Goal: Information Seeking & Learning: Learn about a topic

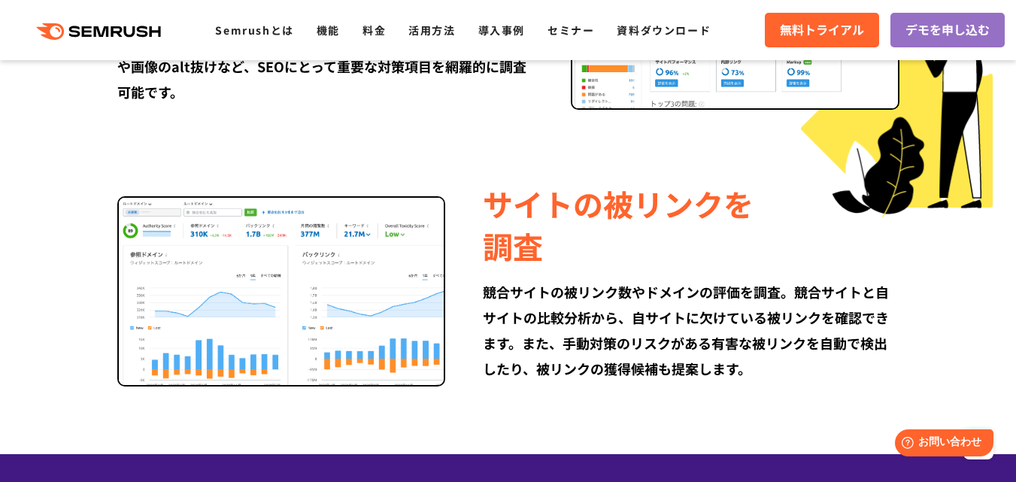
scroll to position [2257, 0]
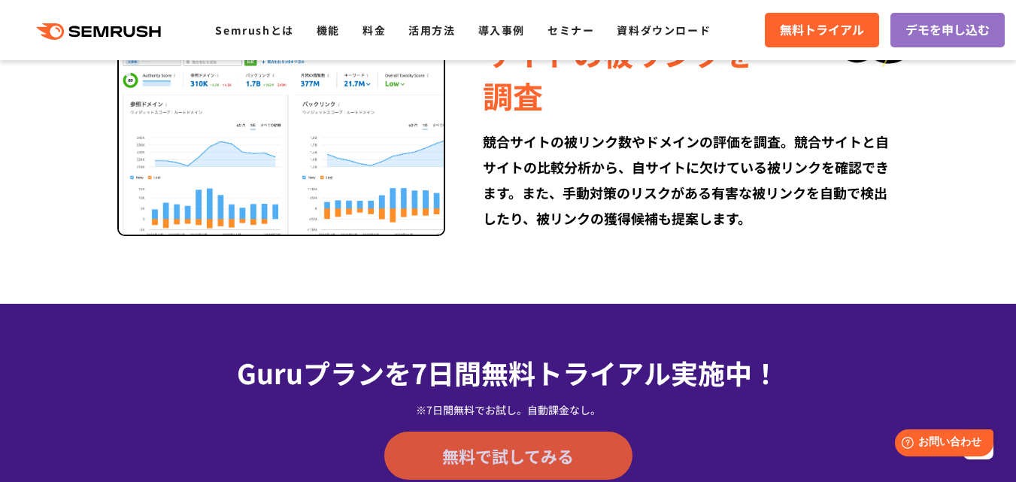
click at [515, 445] on span "無料で試してみる" at bounding box center [508, 456] width 132 height 23
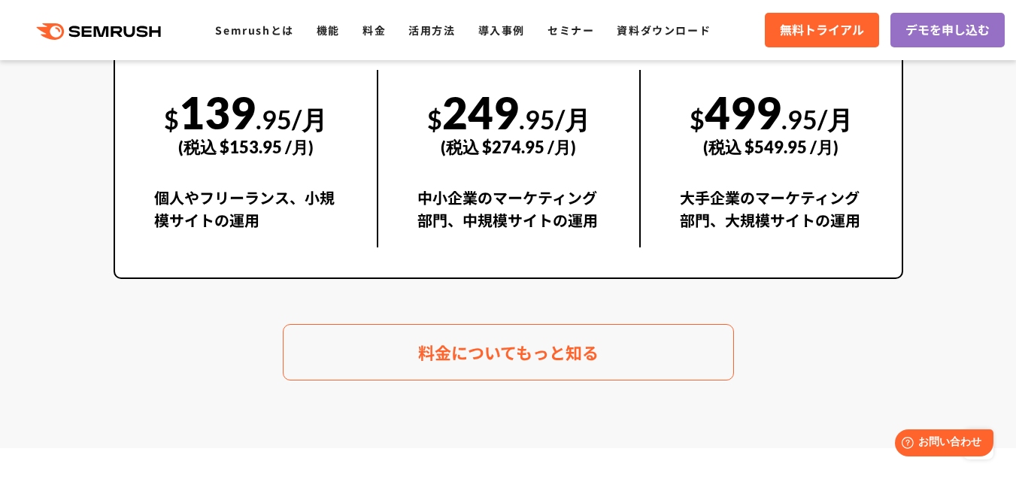
scroll to position [2934, 0]
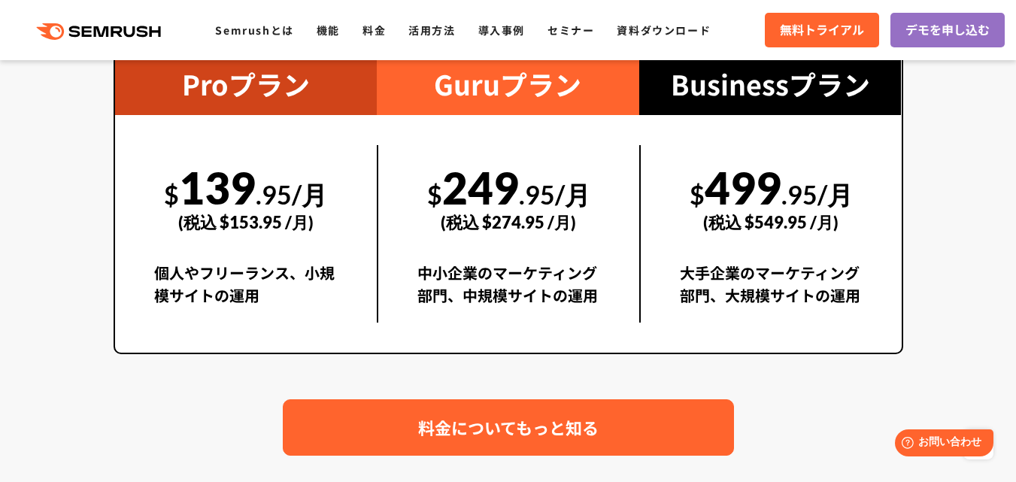
click at [521, 415] on span "料金についてもっと知る" at bounding box center [508, 428] width 181 height 26
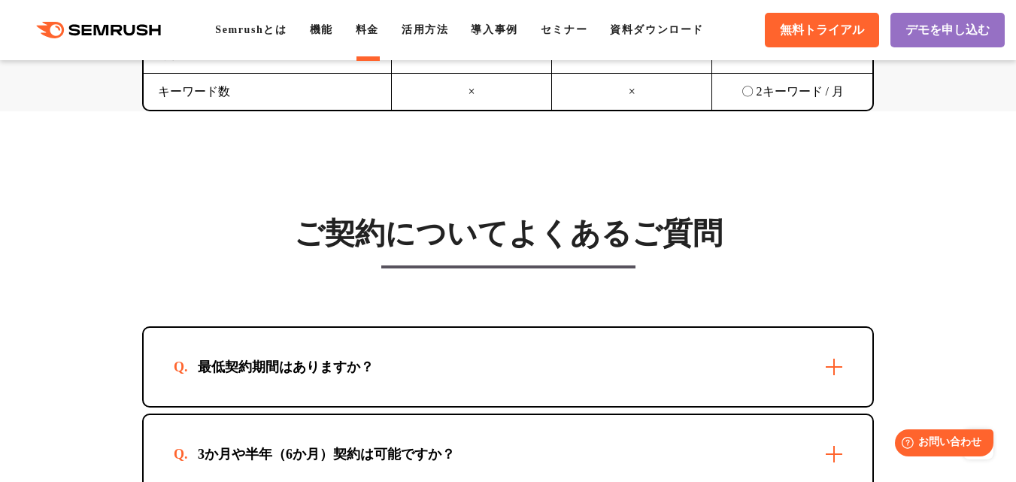
scroll to position [4439, 0]
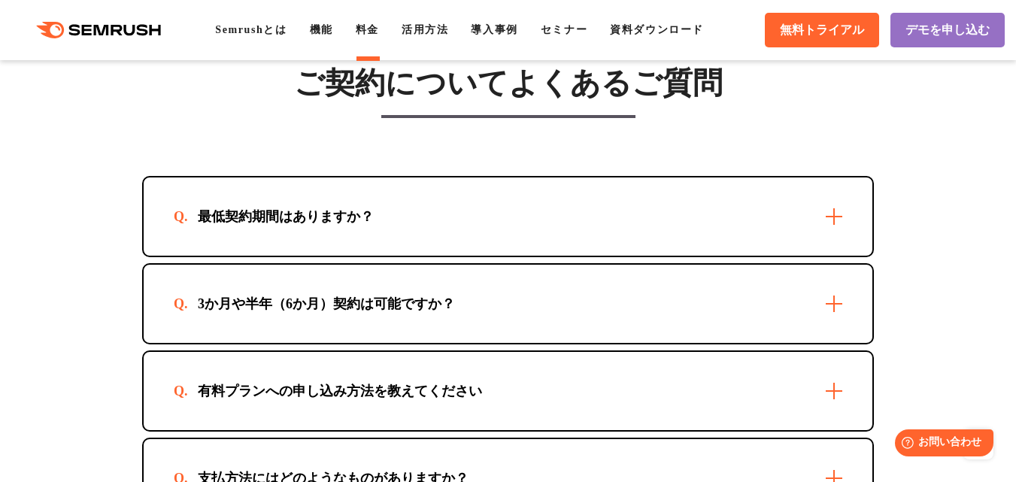
click at [834, 197] on div "最低契約期間はありますか？" at bounding box center [508, 217] width 729 height 78
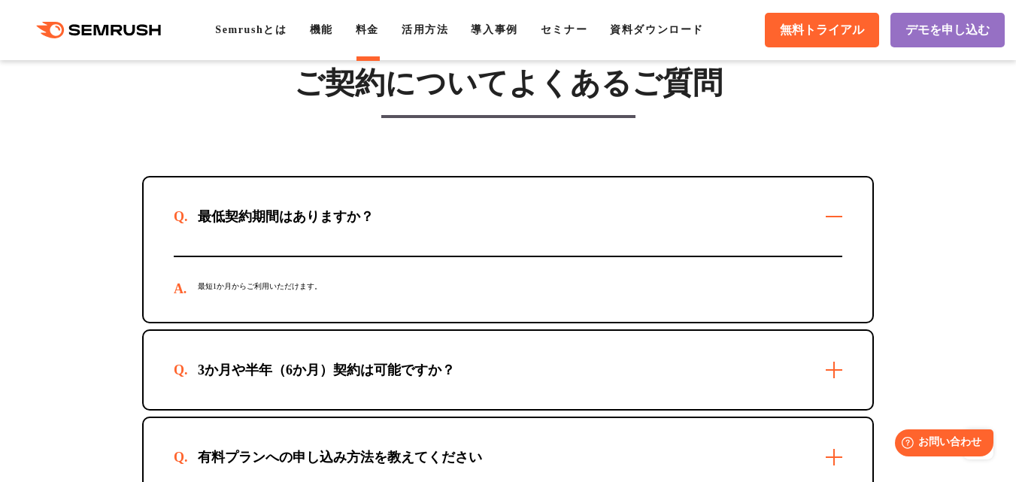
scroll to position [4589, 0]
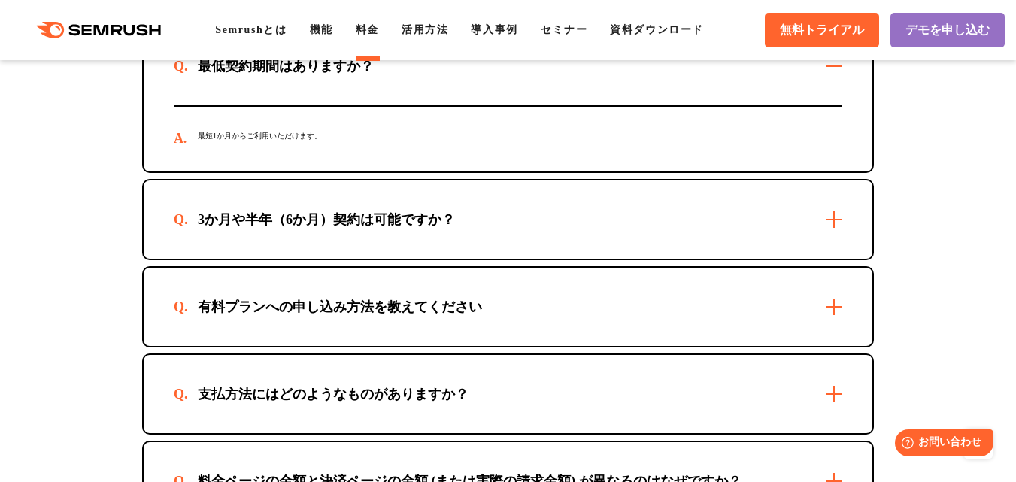
click at [837, 207] on div "3か月や半年（6か月）契約は可能ですか？" at bounding box center [508, 220] width 729 height 78
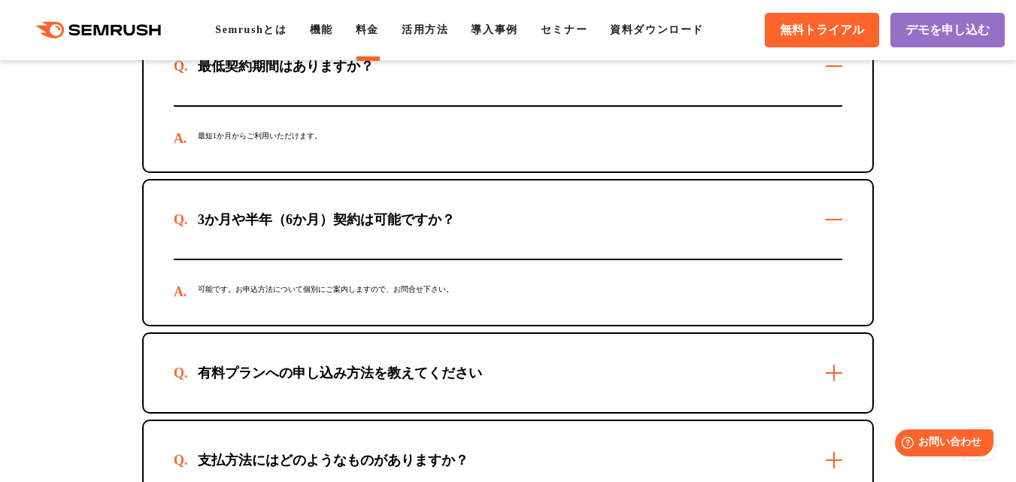
scroll to position [4664, 0]
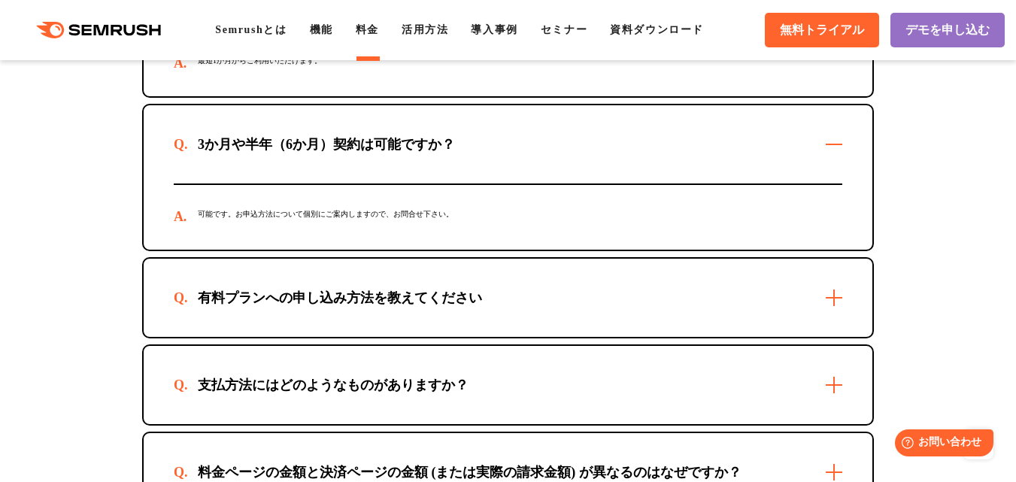
click at [837, 278] on div "有料プランへの申し込み方法を教えてください" at bounding box center [508, 298] width 729 height 78
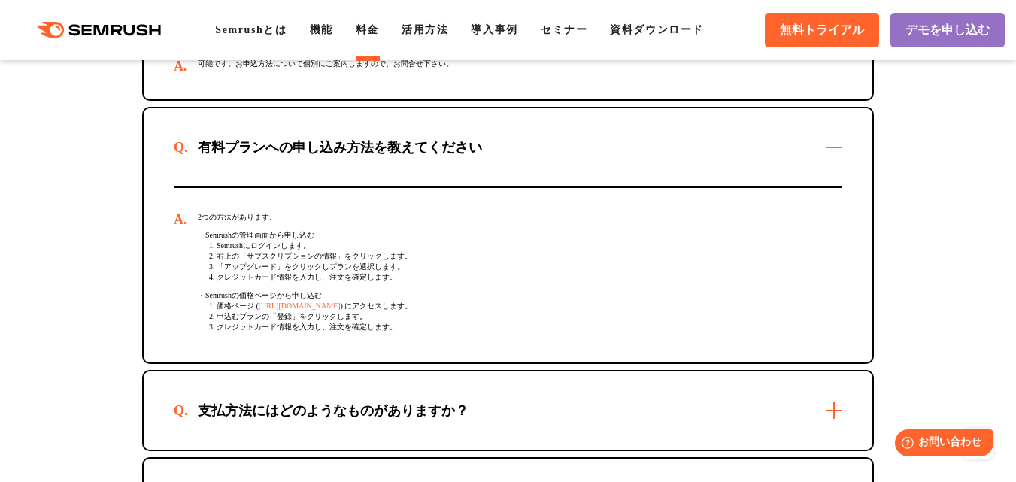
scroll to position [4965, 0]
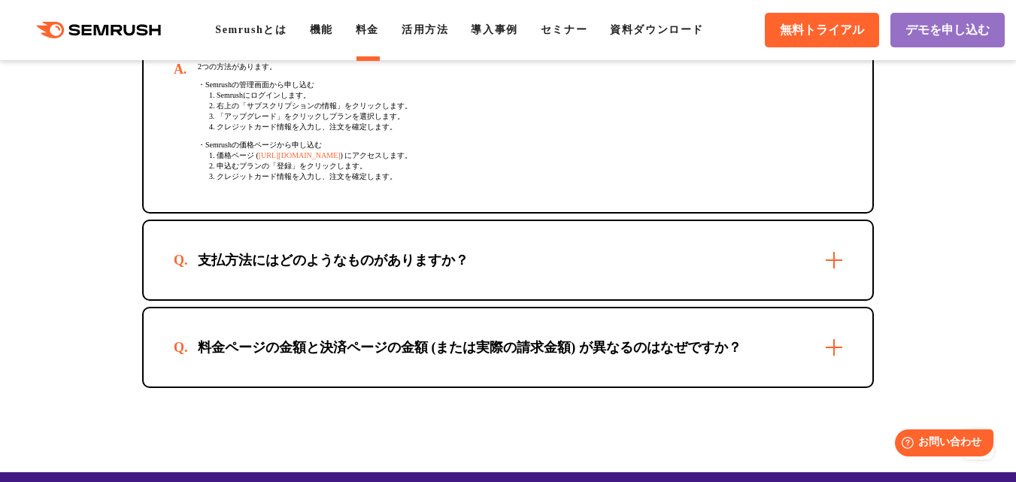
click at [834, 248] on div "支払方法にはどのようなものがありますか？" at bounding box center [508, 260] width 729 height 78
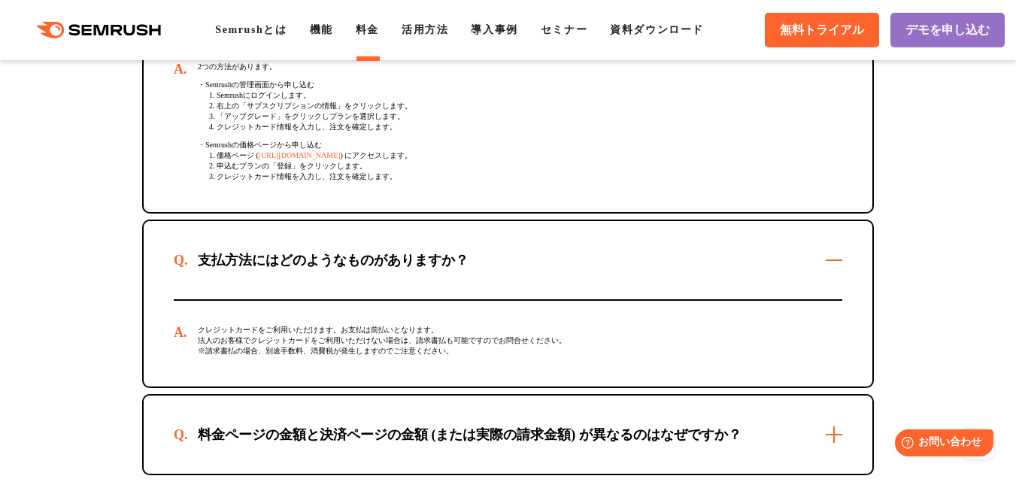
scroll to position [5116, 0]
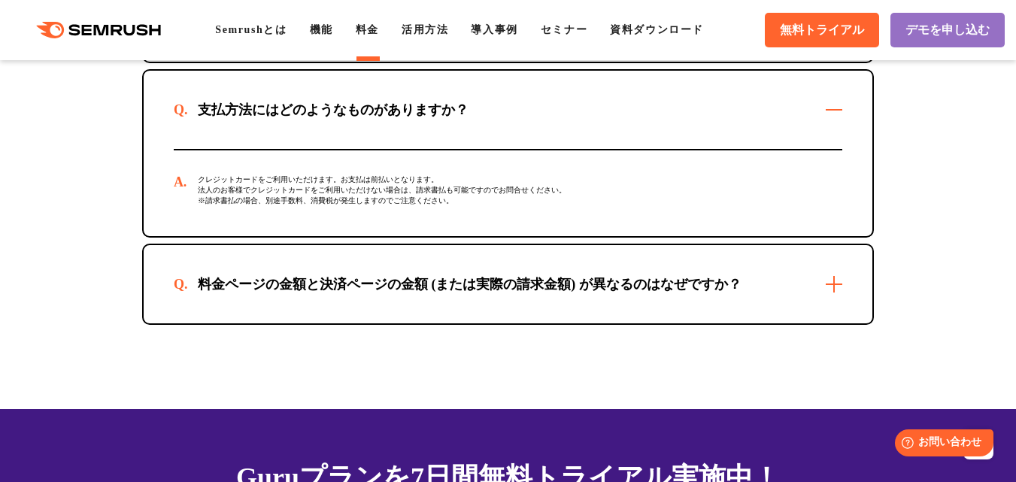
click at [837, 281] on div "料金ページの金額と決済ページの金額 (または実際の請求金額) が異なるのはなぜですか？" at bounding box center [508, 284] width 729 height 78
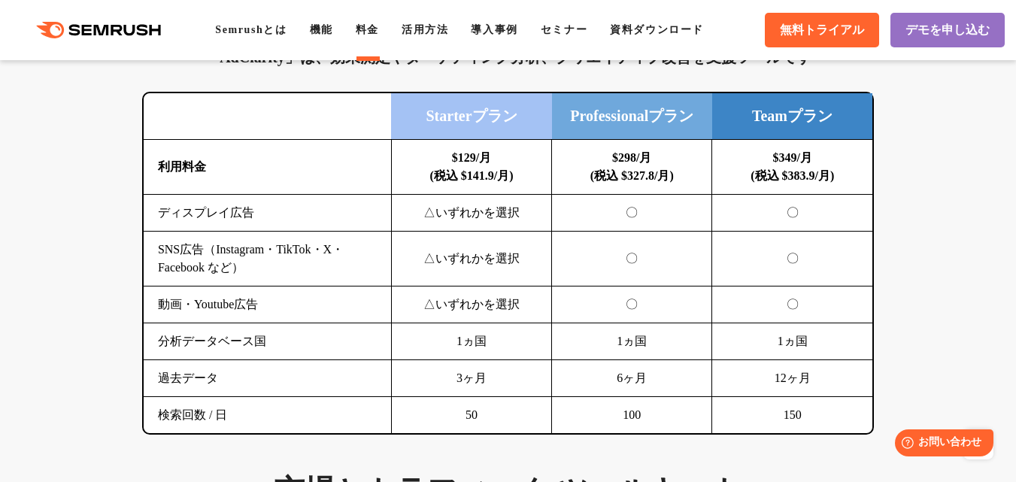
scroll to position [2031, 0]
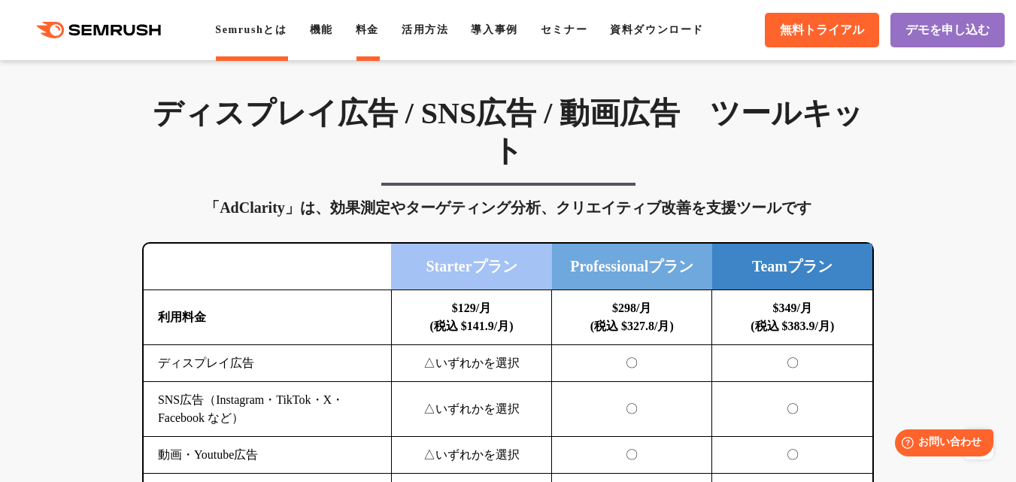
click at [249, 32] on link "Semrushとは" at bounding box center [250, 29] width 71 height 11
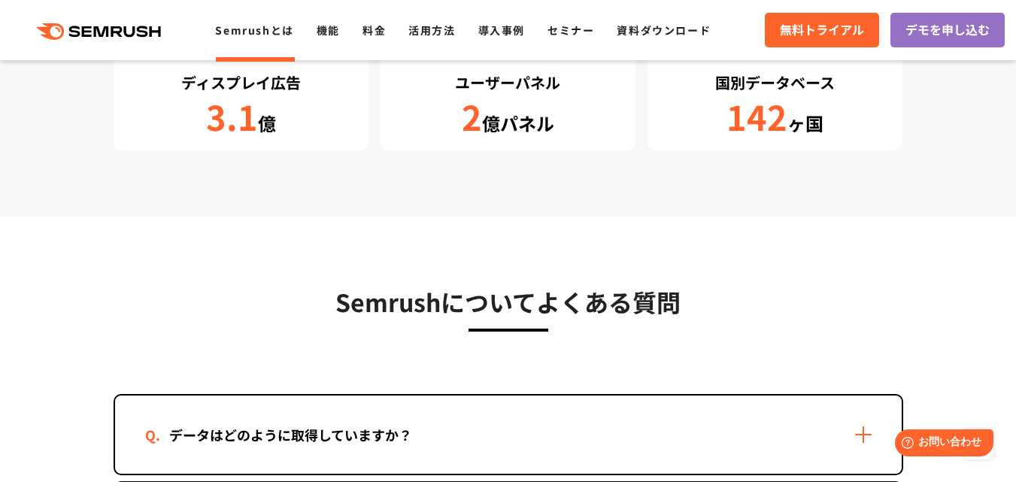
scroll to position [3009, 0]
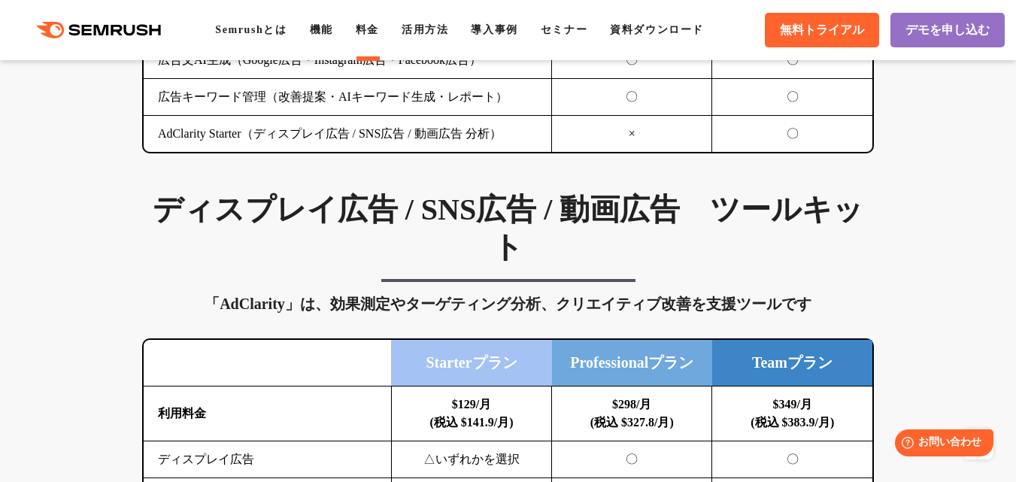
scroll to position [1784, 0]
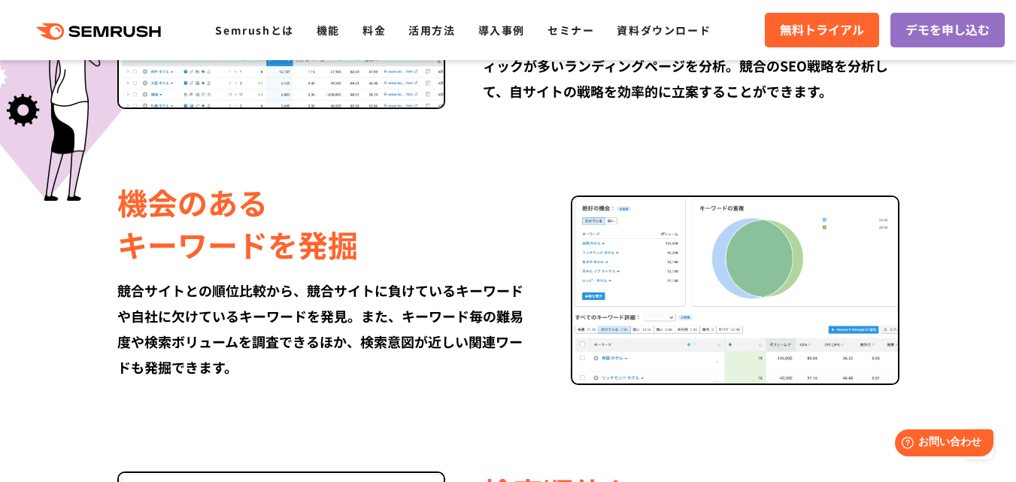
scroll to position [1052, 0]
